Goal: Task Accomplishment & Management: Use online tool/utility

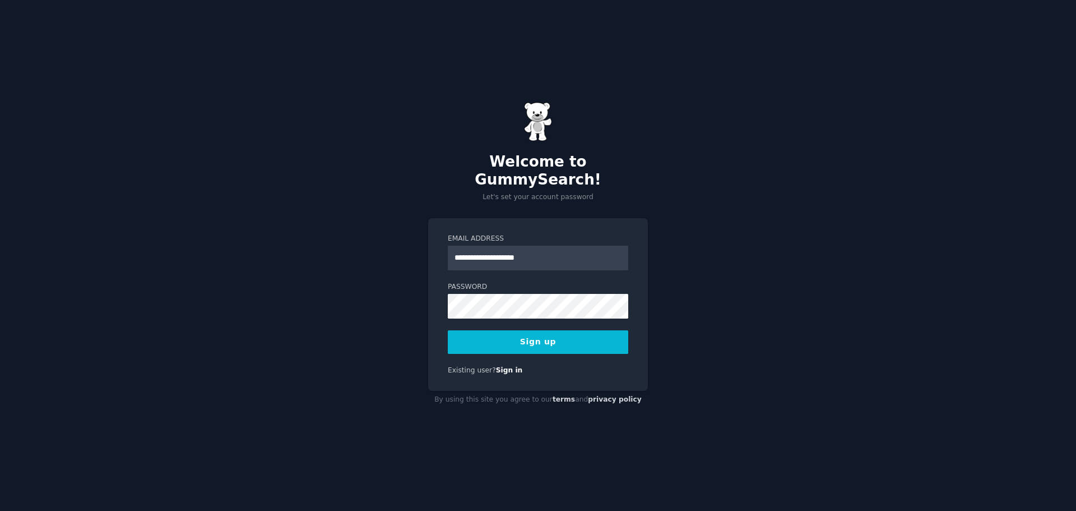
type input "**********"
click at [448, 330] on button "Sign up" at bounding box center [538, 342] width 181 height 24
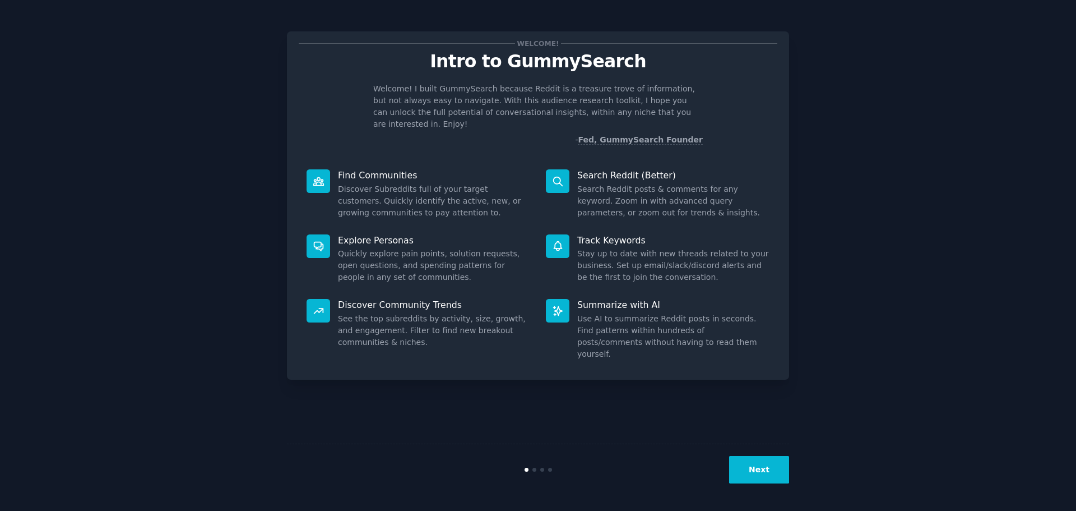
click at [767, 479] on button "Next" at bounding box center [759, 469] width 60 height 27
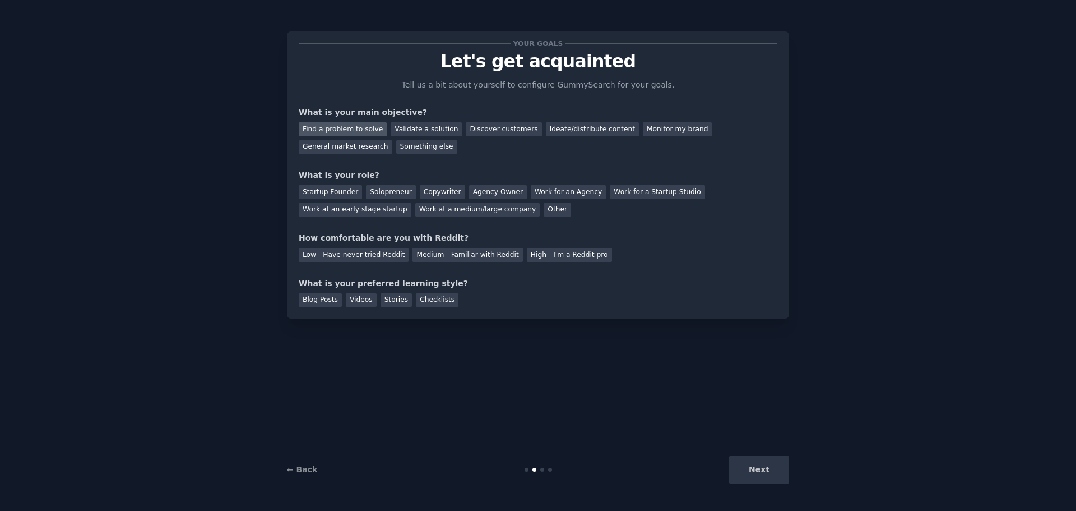
click at [338, 132] on div "Find a problem to solve" at bounding box center [343, 129] width 88 height 14
click at [760, 470] on div "Next" at bounding box center [706, 469] width 168 height 27
click at [544, 207] on div "Other" at bounding box center [557, 210] width 27 height 14
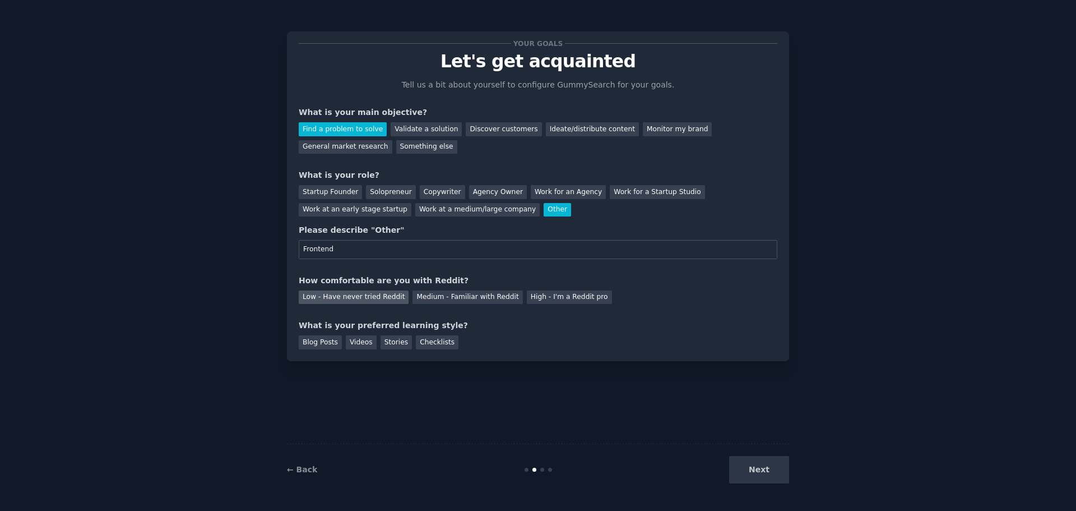
type input "Frontend"
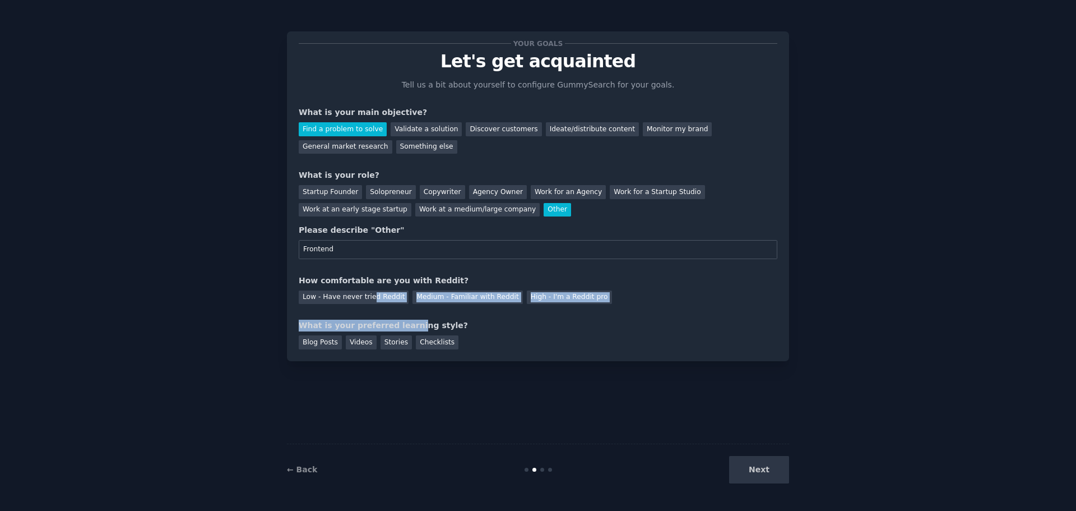
drag, startPoint x: 368, startPoint y: 300, endPoint x: 401, endPoint y: 305, distance: 33.4
click at [401, 305] on div "Your goals Let's get acquainted Tell us a bit about yourself to configure Gummy…" at bounding box center [538, 196] width 479 height 306
click at [374, 298] on div "Low - Have never tried Reddit" at bounding box center [354, 297] width 110 height 14
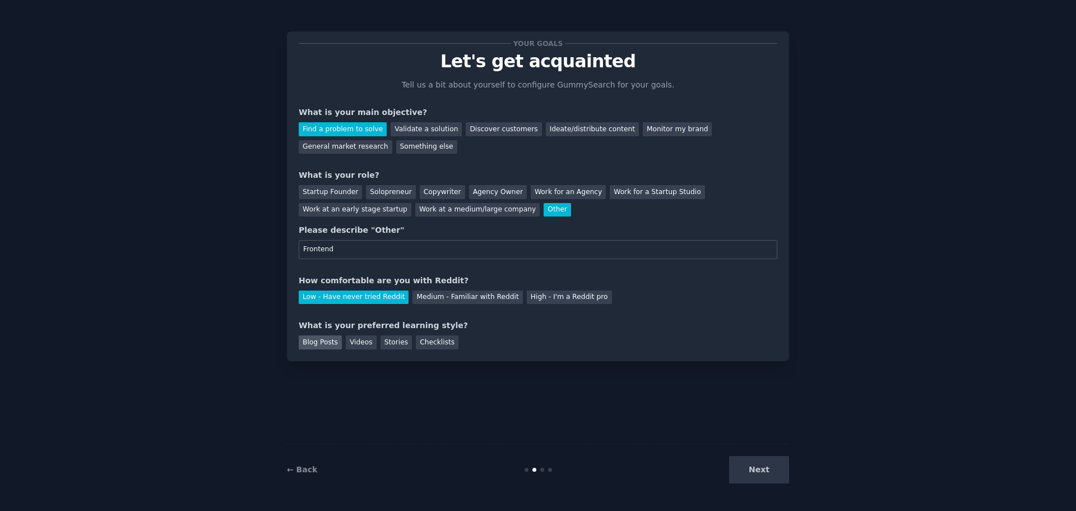
click at [328, 347] on div "Blog Posts" at bounding box center [320, 342] width 43 height 14
click at [764, 470] on button "Next" at bounding box center [759, 469] width 60 height 27
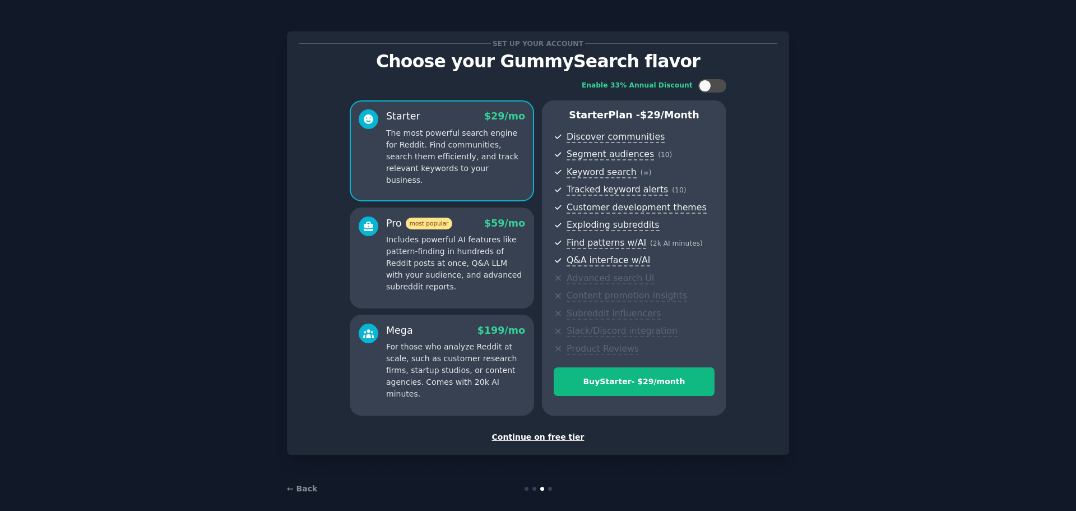
click at [541, 433] on div "Continue on free tier" at bounding box center [538, 437] width 479 height 12
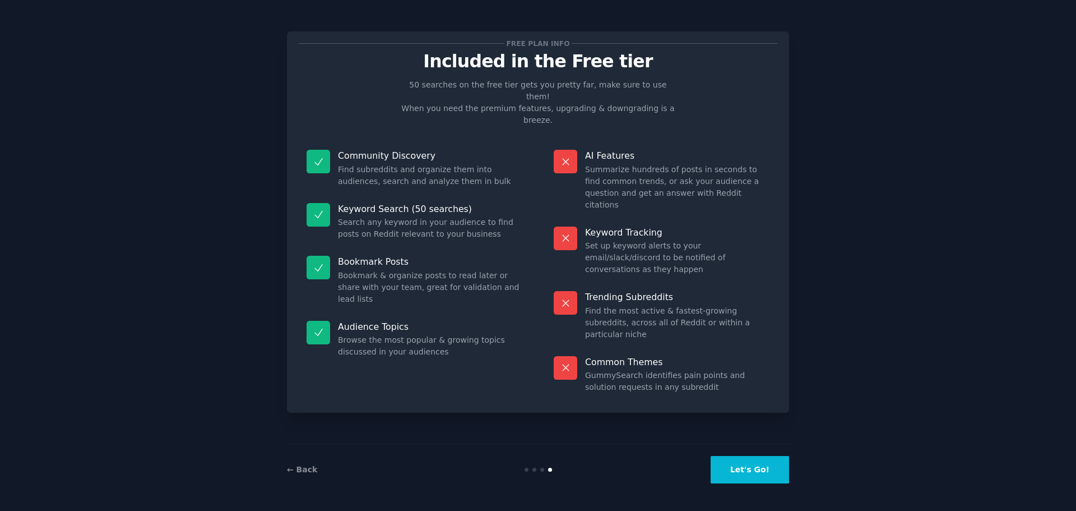
click at [752, 465] on button "Let's Go!" at bounding box center [750, 469] width 78 height 27
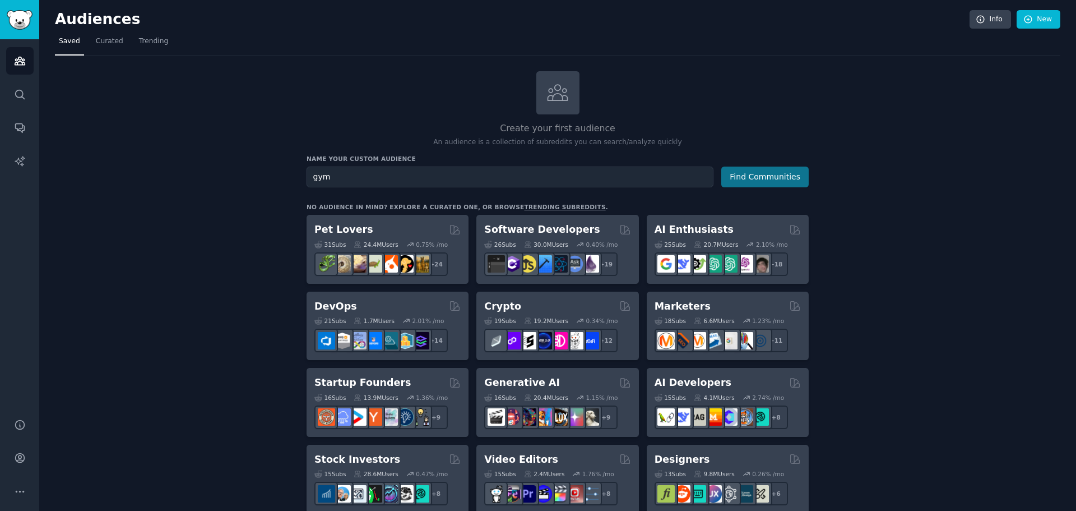
type input "gym"
click at [747, 178] on button "Find Communities" at bounding box center [764, 176] width 87 height 21
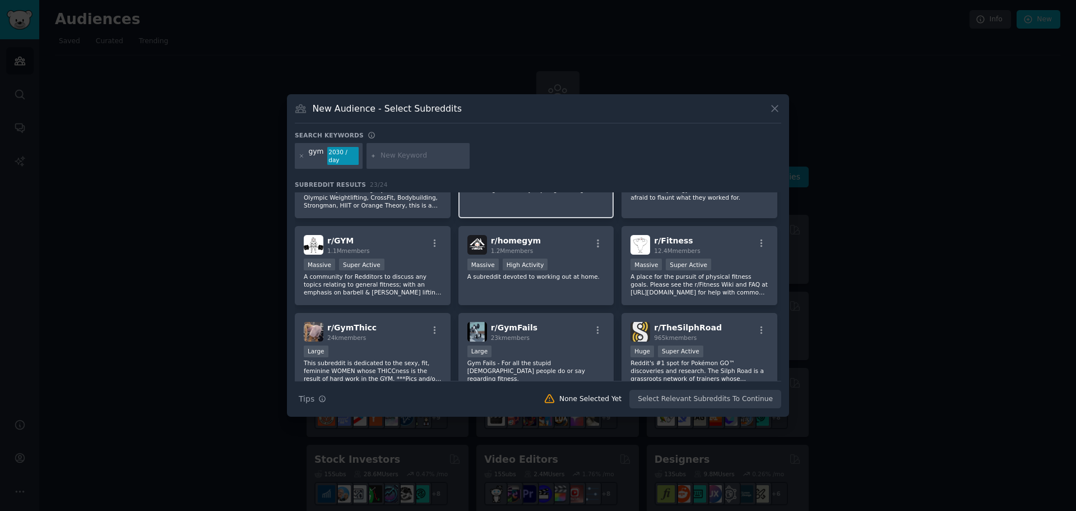
scroll to position [112, 0]
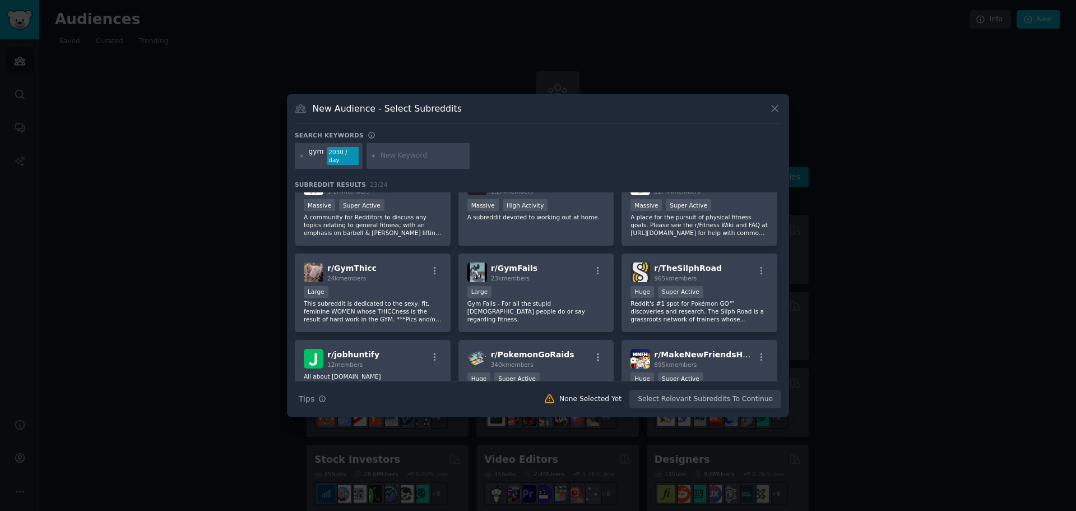
click at [173, 132] on div at bounding box center [538, 255] width 1076 height 511
